Goal: Task Accomplishment & Management: Manage account settings

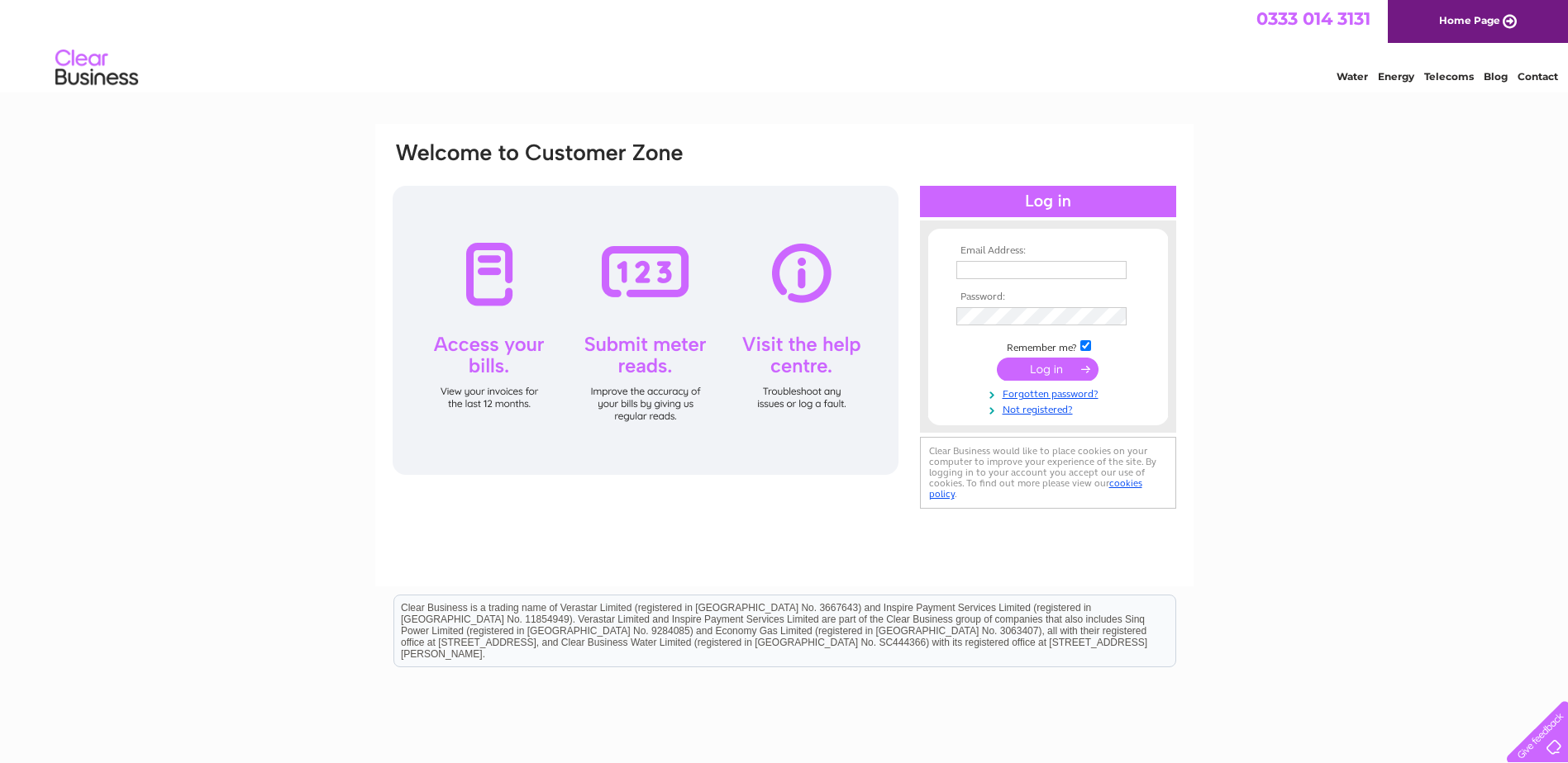
click at [978, 270] on input "text" at bounding box center [1042, 269] width 171 height 18
paste input "gsbv-e2@jci.com"
type input "gsbv-e2@jci.com"
click at [1027, 372] on input "submit" at bounding box center [1048, 370] width 101 height 23
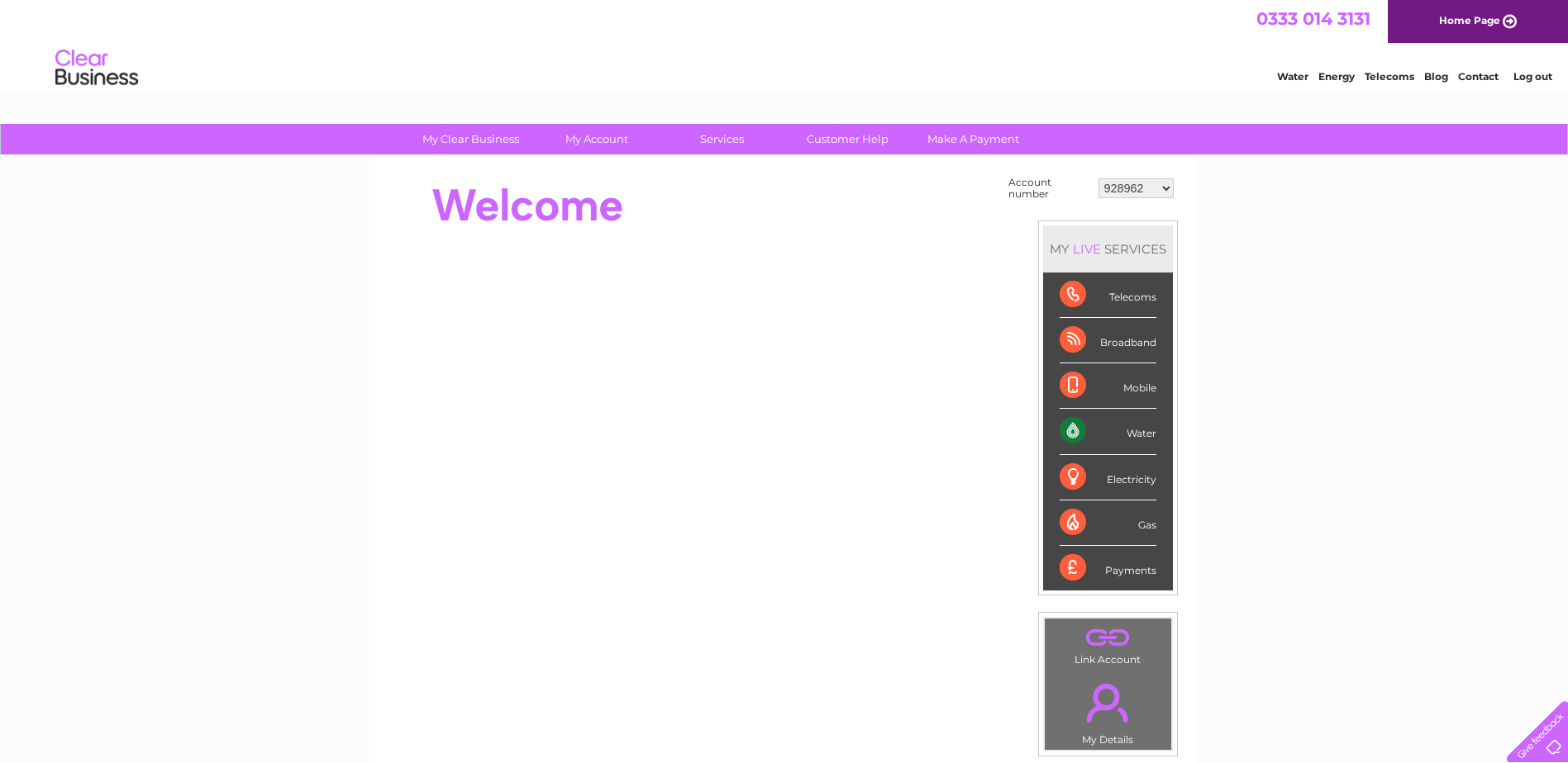
click at [1440, 344] on div "My Clear Business Login Details My Details My Preferences Link Account My Accou…" at bounding box center [784, 590] width 1568 height 932
click at [1147, 190] on select "928962 1107924 1119476 30289301 30297633 30303684 30320139 30321970" at bounding box center [1136, 187] width 75 height 20
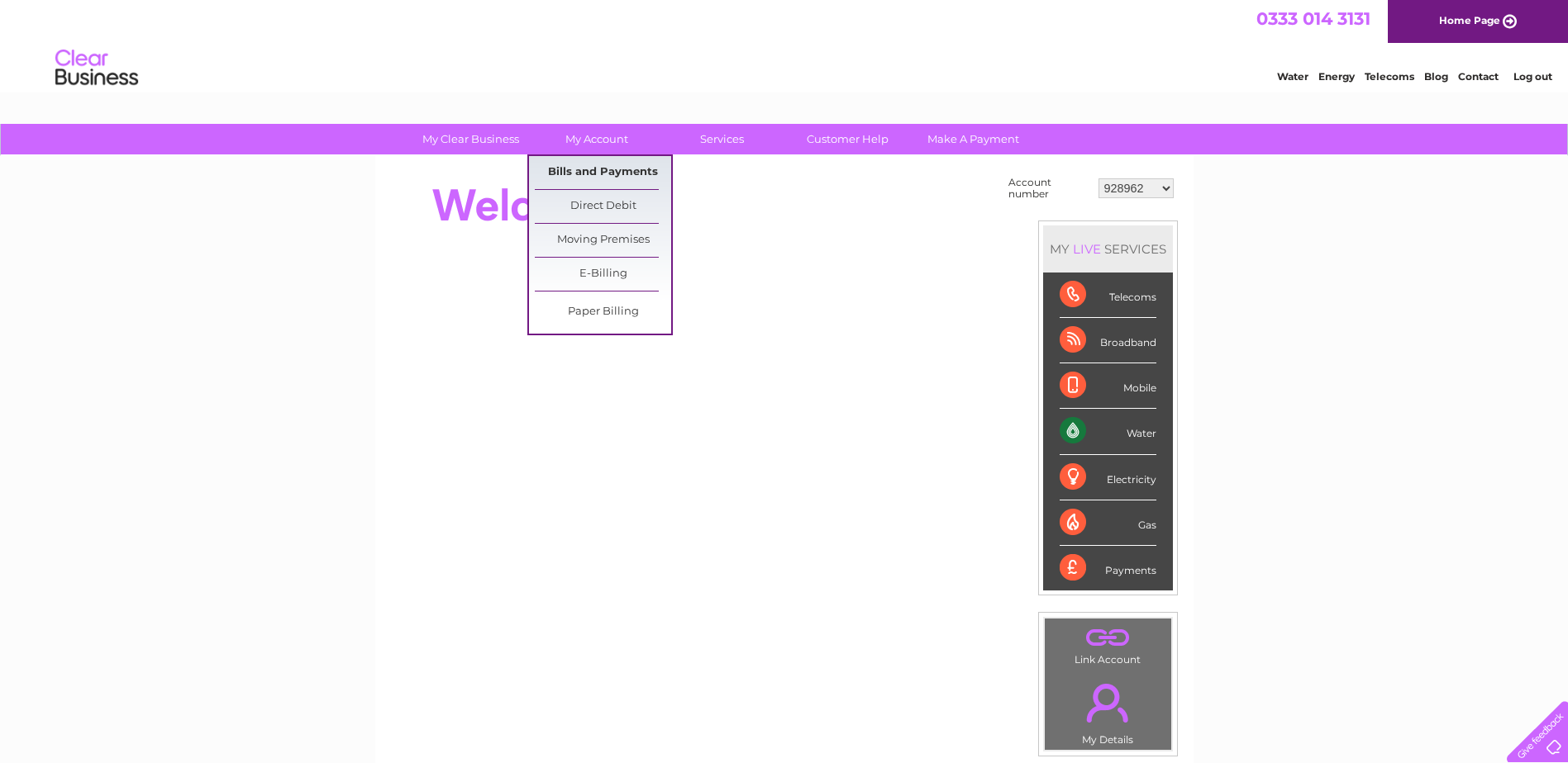
click at [592, 180] on link "Bills and Payments" at bounding box center [602, 172] width 136 height 33
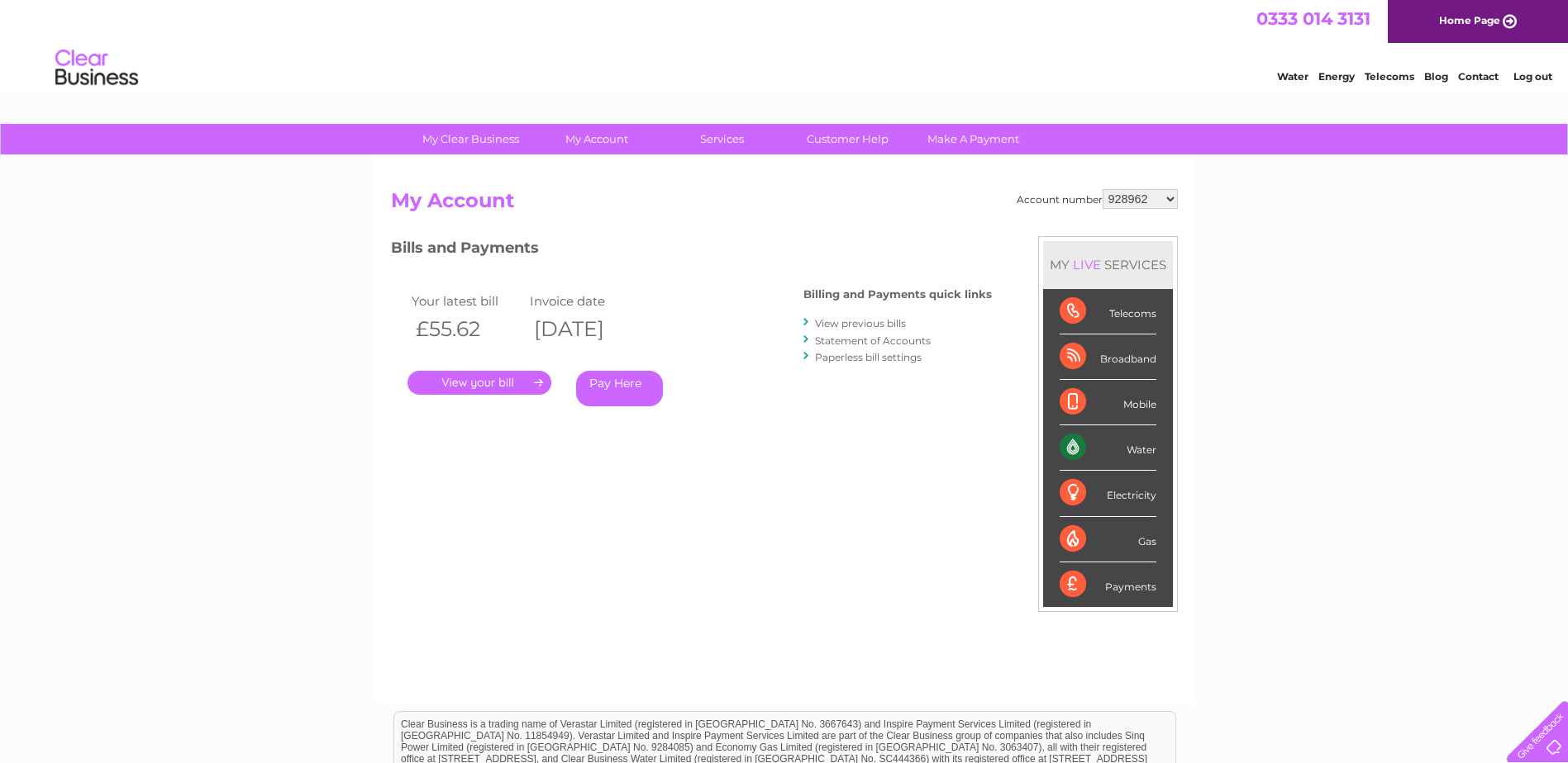
drag, startPoint x: 102, startPoint y: 303, endPoint x: 98, endPoint y: 232, distance: 71.1
click at [102, 303] on div "My Clear Business Login Details My Details My Preferences Link Account My Accou…" at bounding box center [784, 554] width 1568 height 861
click at [1118, 198] on select "928962 1107924 1119476 30289301 30297633 30303684 30320139 30321970" at bounding box center [1140, 199] width 75 height 20
click at [484, 380] on link "." at bounding box center [478, 383] width 143 height 24
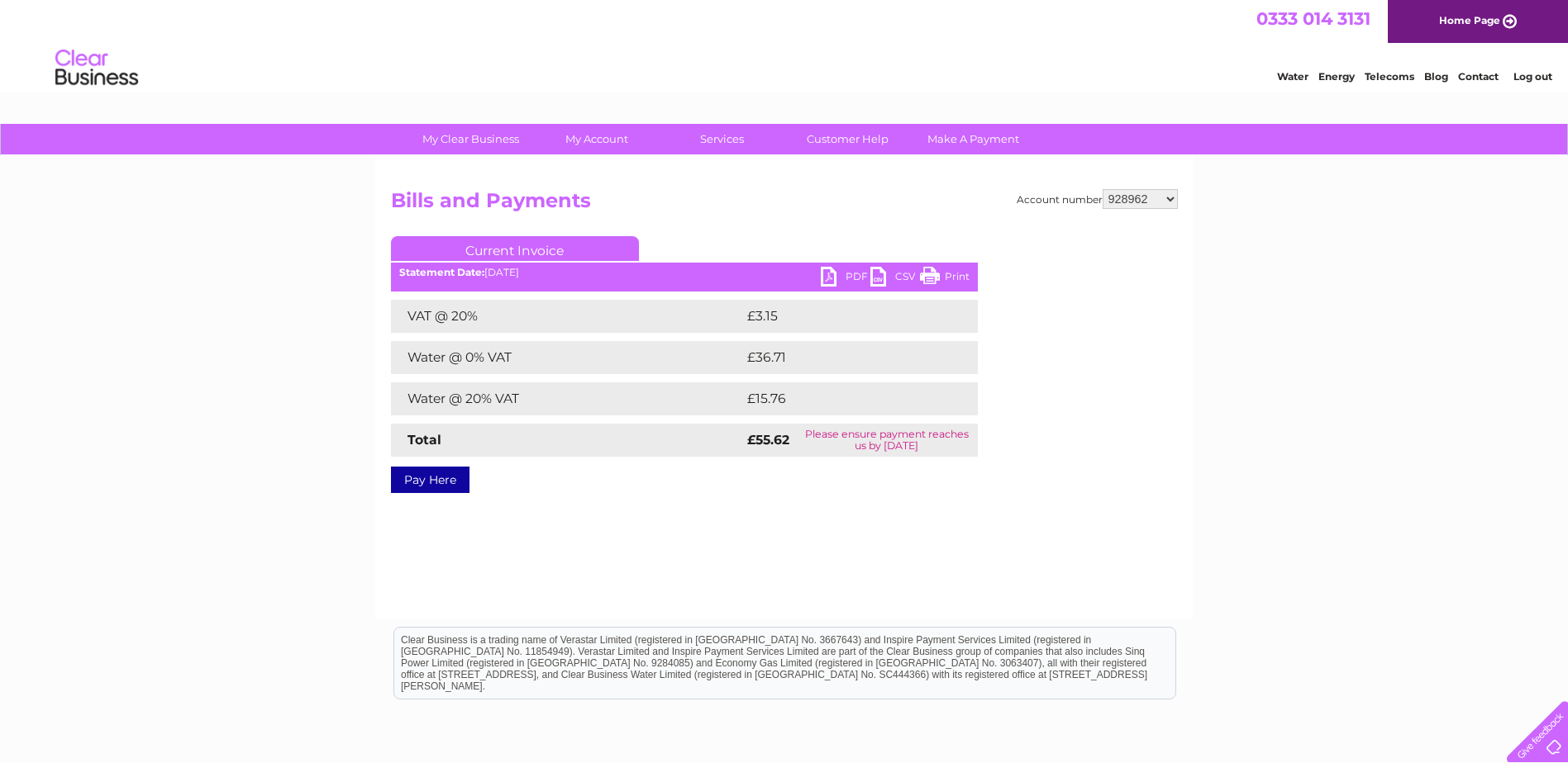
click at [832, 276] on link "PDF" at bounding box center [845, 279] width 50 height 24
click at [1152, 199] on select "928962 1107924 1119476 30289301 30297633 30303684 30320139 30321970" at bounding box center [1140, 199] width 75 height 20
select select "1107924"
click at [1103, 189] on select "928962 1107924 1119476 30289301 30297633 30303684 30320139 30321970" at bounding box center [1140, 199] width 75 height 20
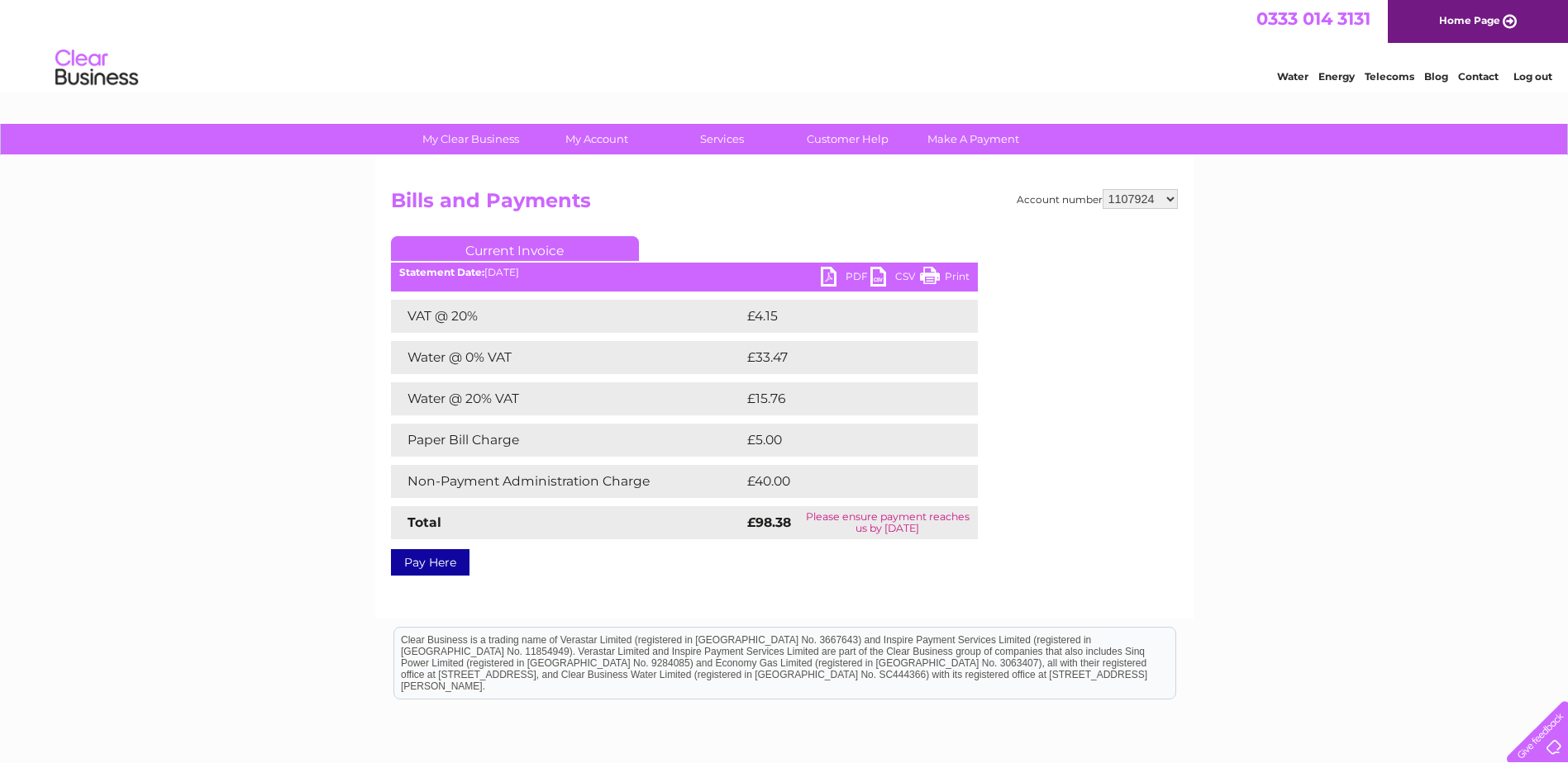
click at [827, 275] on link "PDF" at bounding box center [845, 279] width 50 height 24
click at [1127, 198] on select "928962 1107924 1119476 30289301 30297633 30303684 30320139 30321970" at bounding box center [1140, 199] width 75 height 20
select select "1119476"
click at [1103, 189] on select "928962 1107924 1119476 30289301 30297633 30303684 30320139 30321970" at bounding box center [1140, 199] width 75 height 20
click at [825, 277] on link "PDF" at bounding box center [845, 279] width 50 height 24
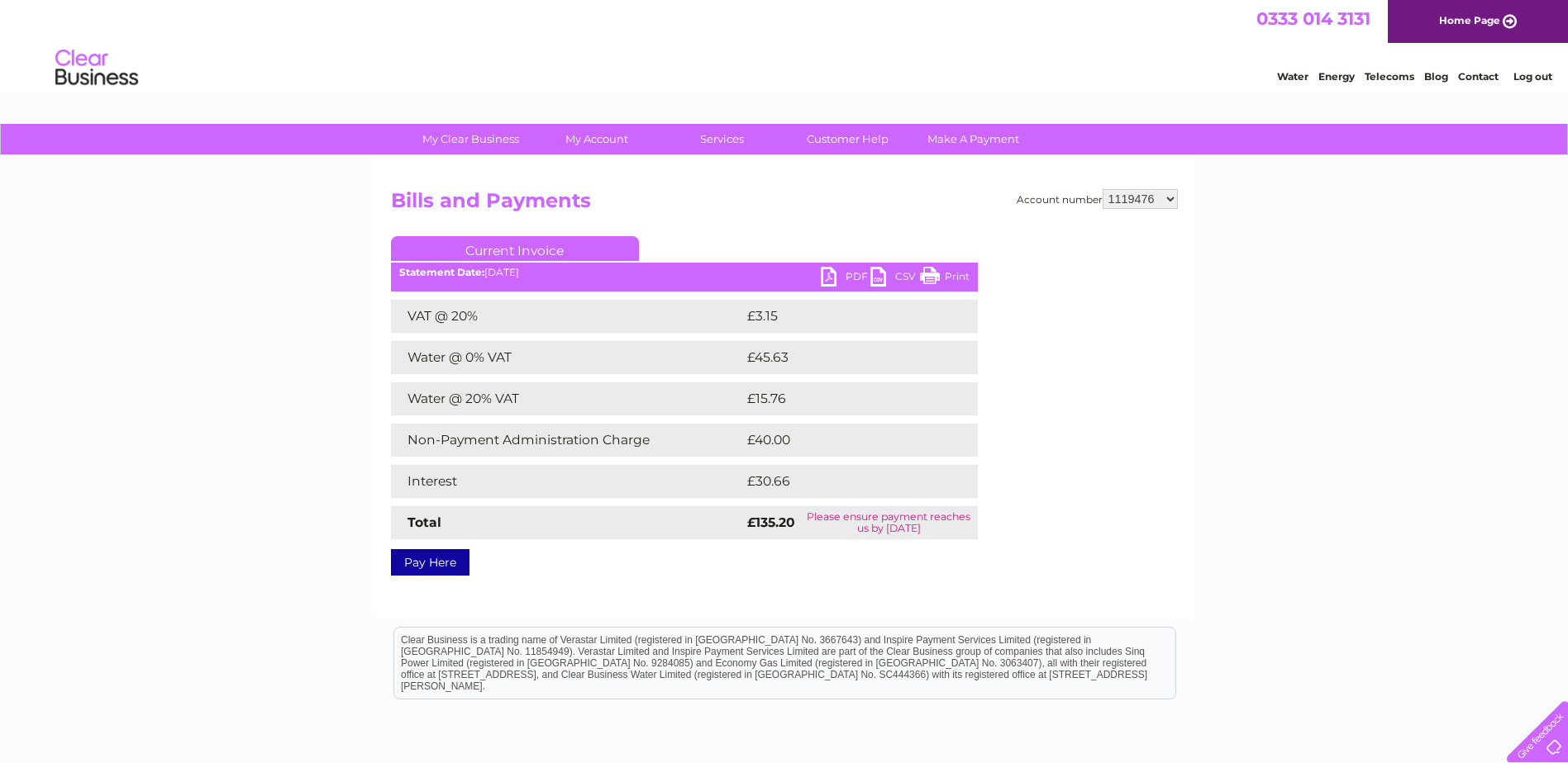
click at [1138, 203] on select "928962 1107924 1119476 30289301 30297633 30303684 30320139 30321970" at bounding box center [1140, 199] width 75 height 20
select select "30289301"
click at [1103, 189] on select "928962 1107924 1119476 30289301 30297633 30303684 30320139 30321970" at bounding box center [1140, 199] width 75 height 20
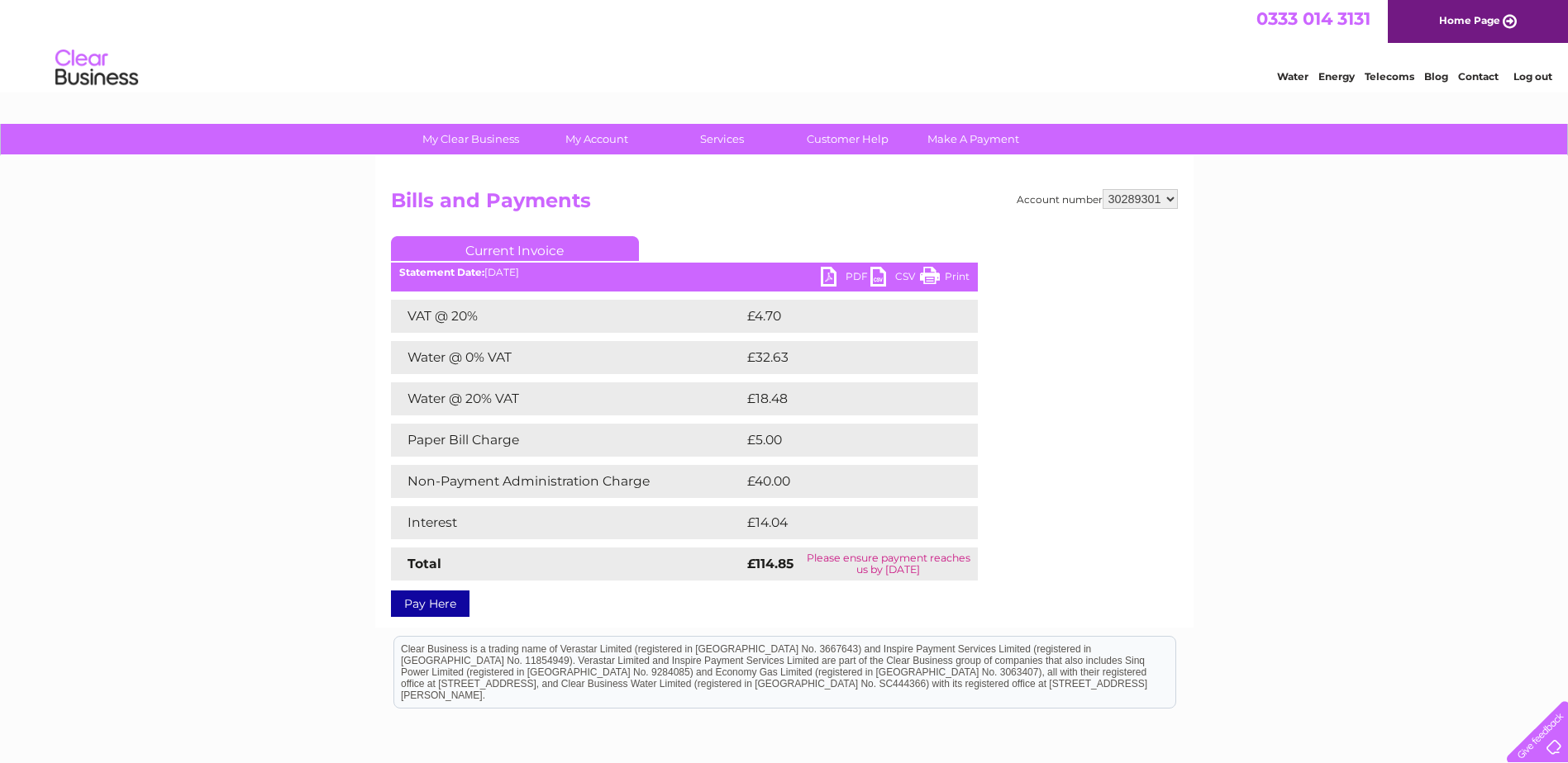
click at [825, 275] on link "PDF" at bounding box center [845, 279] width 50 height 24
click at [1129, 205] on select "928962 1107924 1119476 30289301 30297633 30303684 30320139 30321970" at bounding box center [1140, 199] width 75 height 20
select select "30297633"
click at [1103, 189] on select "928962 1107924 1119476 30289301 30297633 30303684 30320139 30321970" at bounding box center [1140, 199] width 75 height 20
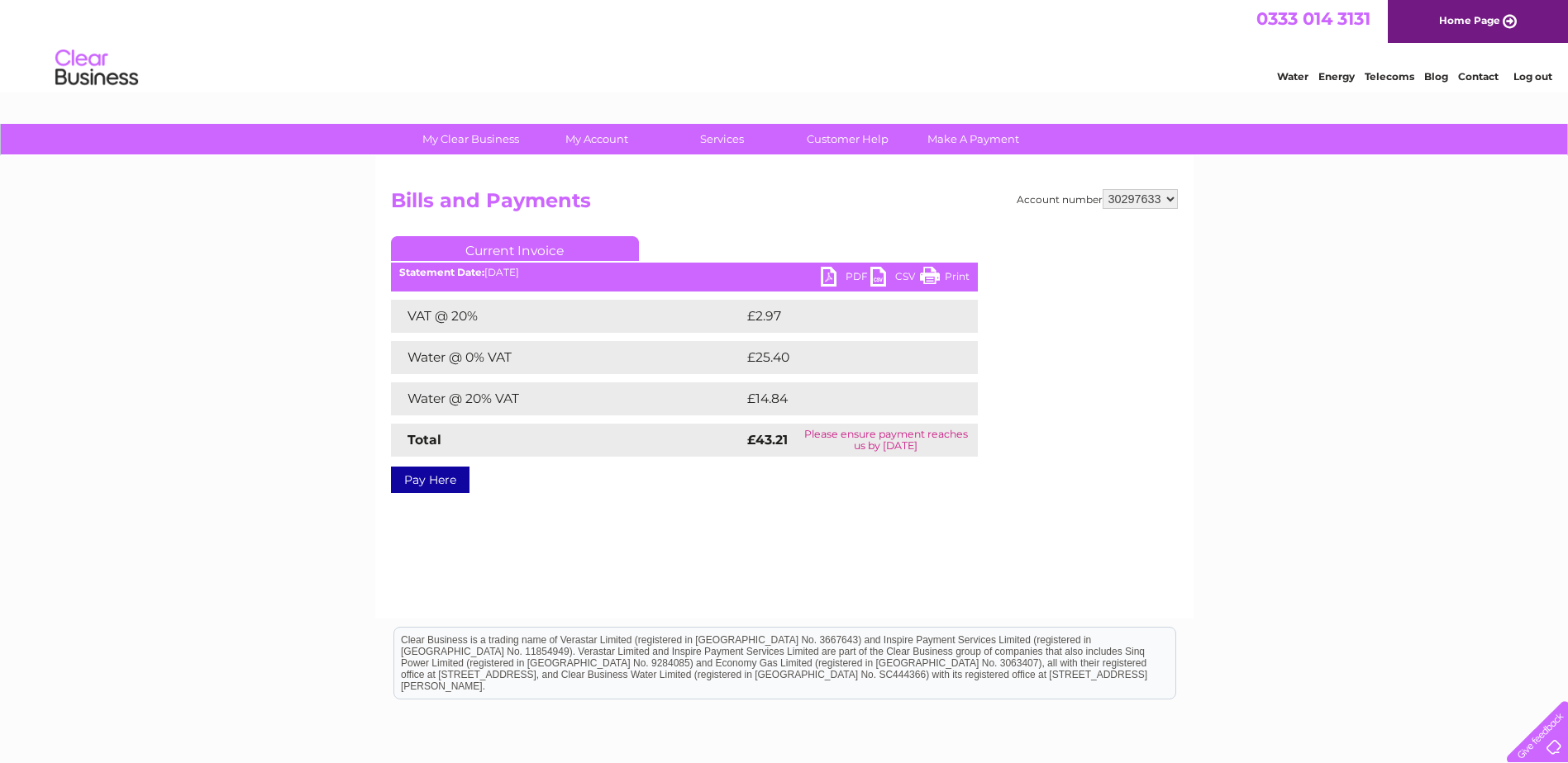
click at [826, 277] on link "PDF" at bounding box center [845, 279] width 50 height 24
click at [1133, 199] on select "928962 1107924 1119476 30289301 30297633 30303684 30320139 30321970" at bounding box center [1140, 199] width 75 height 20
select select "30303684"
click at [1103, 189] on select "928962 1107924 1119476 30289301 30297633 30303684 30320139 30321970" at bounding box center [1140, 199] width 75 height 20
click at [827, 236] on ul "Current Invoice" at bounding box center [685, 251] width 587 height 31
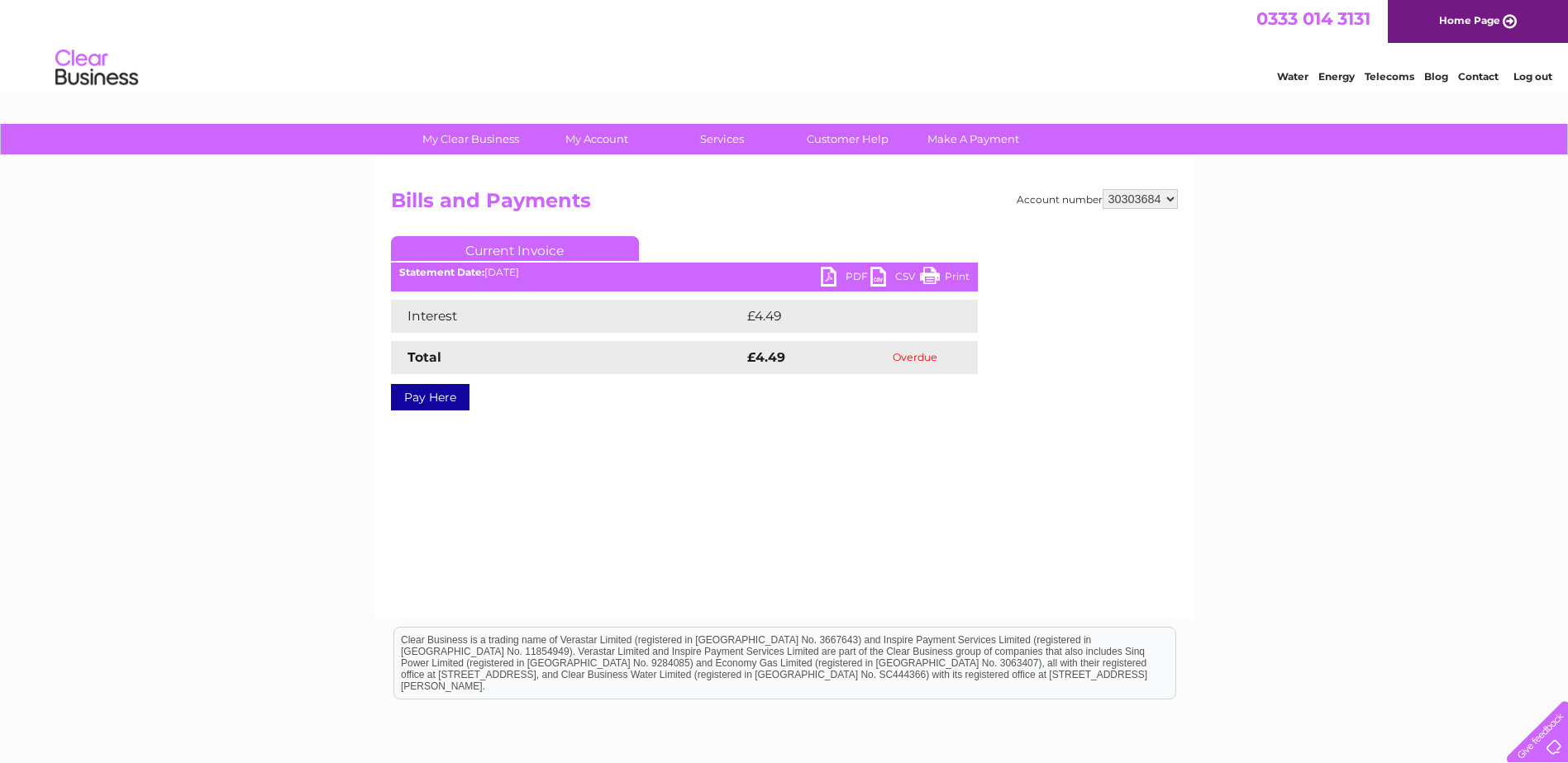
click at [1163, 199] on select "928962 1107924 1119476 30289301 30297633 30303684 30320139 30321970" at bounding box center [1140, 199] width 75 height 20
select select "30320139"
click at [1103, 189] on select "928962 1107924 1119476 30289301 30297633 30303684 30320139 30321970" at bounding box center [1140, 199] width 75 height 20
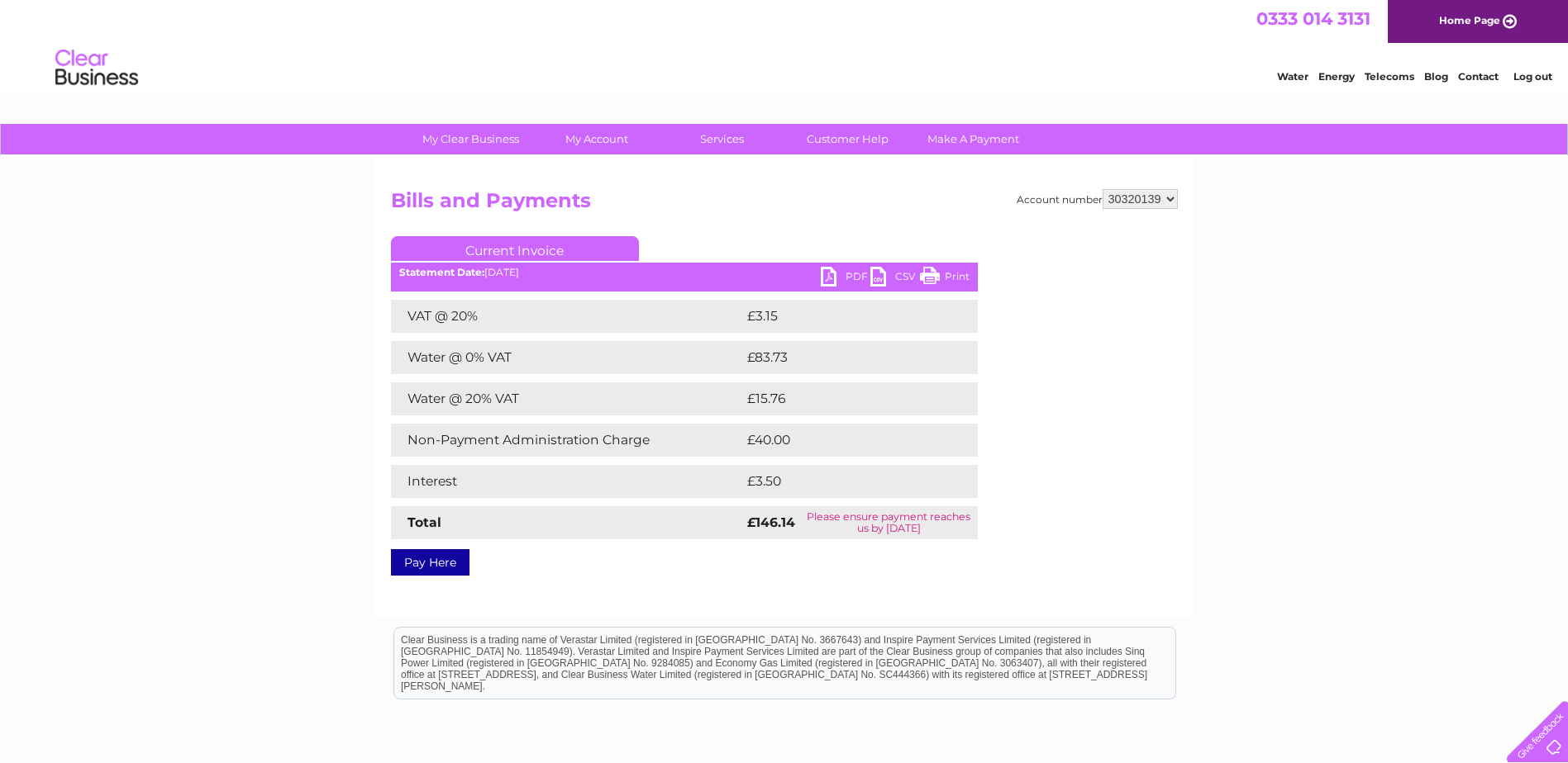
click at [829, 272] on link "PDF" at bounding box center [845, 279] width 50 height 24
click at [1141, 199] on select "928962 1107924 1119476 30289301 30297633 30303684 30320139 30321970" at bounding box center [1140, 199] width 75 height 20
select select "30321970"
click at [1103, 189] on select "928962 1107924 1119476 30289301 30297633 30303684 30320139 30321970" at bounding box center [1140, 199] width 75 height 20
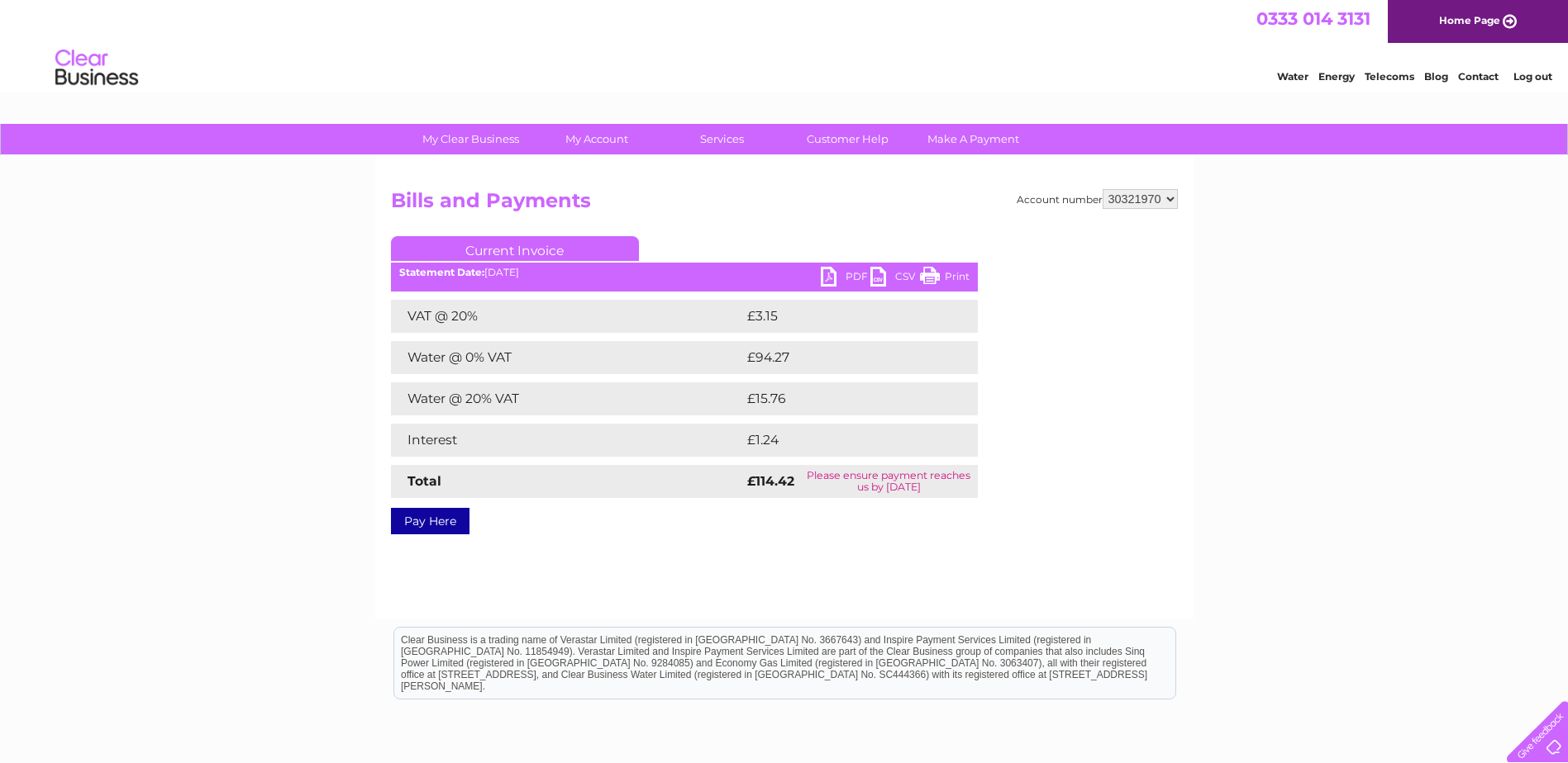
click at [825, 276] on link "PDF" at bounding box center [845, 279] width 50 height 24
click at [829, 193] on h2 "Bills and Payments" at bounding box center [784, 204] width 787 height 31
click at [1117, 199] on select "928962 1107924 1119476 30289301 30297633 30303684 30320139 30321970" at bounding box center [1140, 199] width 75 height 20
click at [1536, 76] on link "Log out" at bounding box center [1532, 76] width 38 height 12
